Goal: Find specific page/section: Find specific page/section

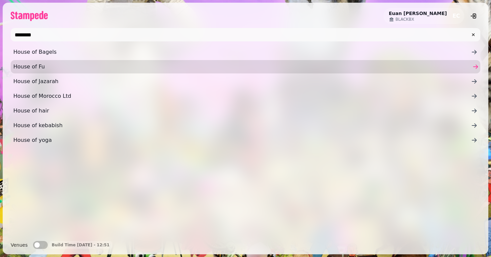
type input "********"
click at [152, 66] on span "House of Fu" at bounding box center [241, 67] width 457 height 8
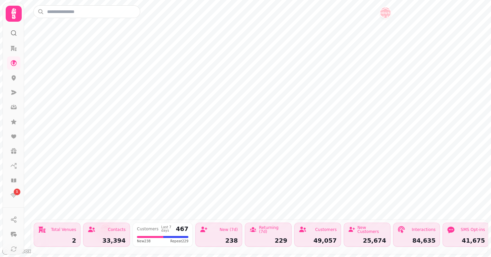
click at [385, 17] on div at bounding box center [259, 11] width 452 height 13
click at [385, 11] on div at bounding box center [259, 11] width 452 height 13
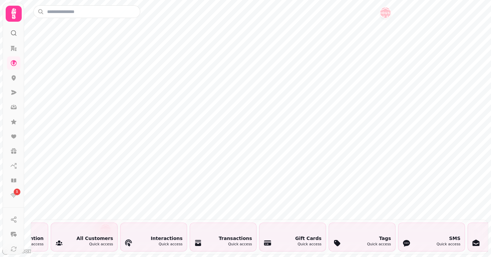
scroll to position [0, 1363]
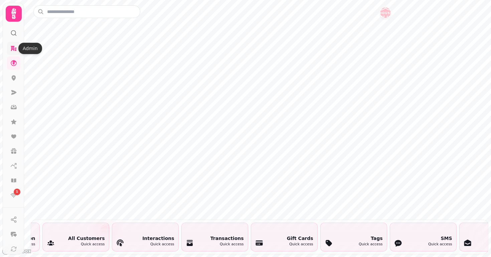
click at [12, 48] on icon at bounding box center [13, 48] width 7 height 7
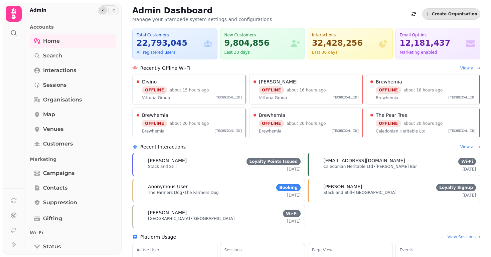
click at [101, 10] on icon "button" at bounding box center [103, 10] width 4 height 4
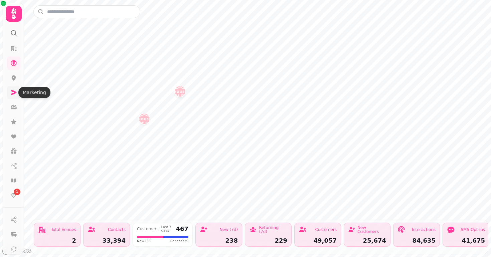
click at [15, 93] on icon at bounding box center [13, 92] width 5 height 5
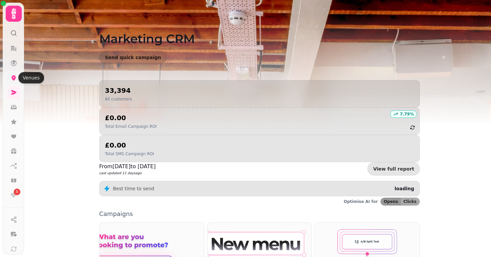
click at [15, 78] on icon at bounding box center [14, 77] width 4 height 5
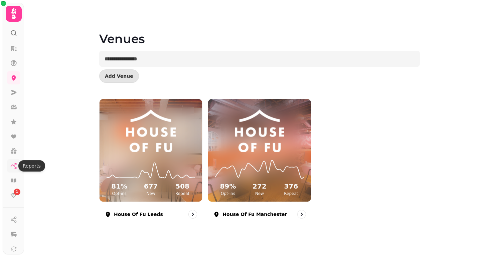
click at [15, 167] on icon at bounding box center [13, 166] width 7 height 7
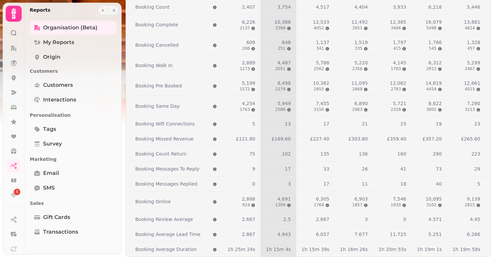
scroll to position [1228, 0]
